Goal: Transaction & Acquisition: Purchase product/service

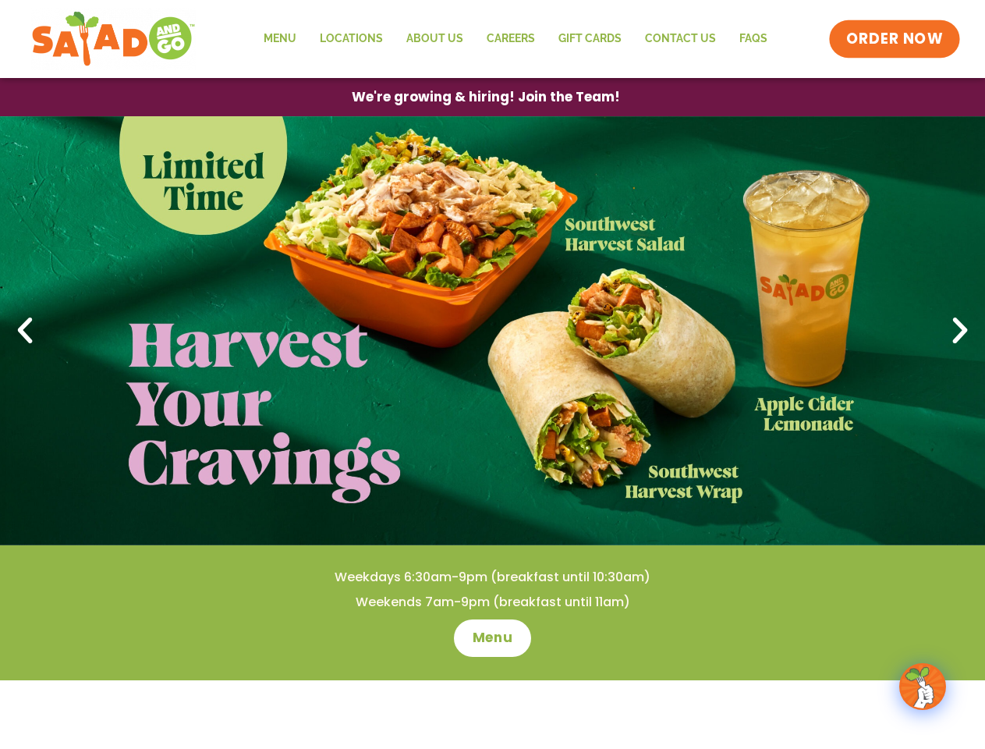
click at [895, 39] on span "ORDER NOW" at bounding box center [894, 39] width 97 height 20
click at [485, 97] on span "We're growing & hiring! Join the Team!" at bounding box center [486, 97] width 242 height 12
click at [25, 331] on icon at bounding box center [25, 330] width 34 height 34
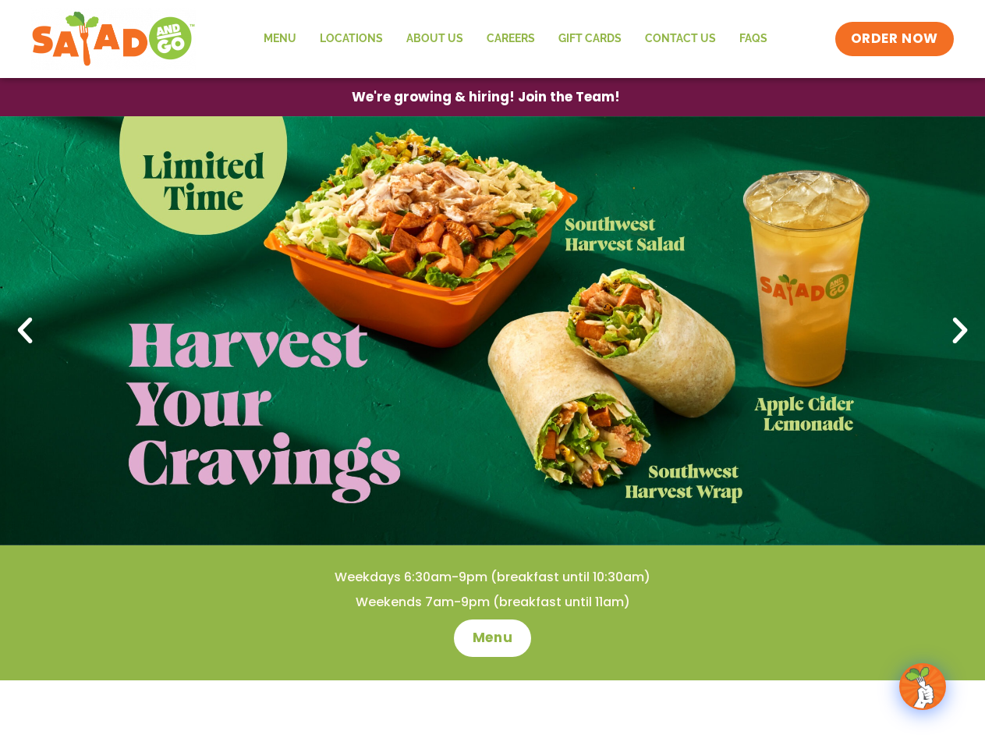
click at [960, 331] on icon at bounding box center [960, 330] width 34 height 34
click at [492, 638] on span "Menu" at bounding box center [493, 638] width 40 height 19
click at [492, 638] on span "Menu" at bounding box center [492, 638] width 44 height 20
click at [923, 686] on img at bounding box center [923, 686] width 44 height 44
